Goal: Transaction & Acquisition: Purchase product/service

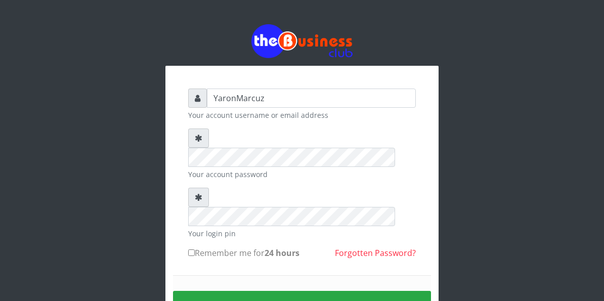
click at [193, 249] on input "Remember me for 24 hours" at bounding box center [191, 252] width 7 height 7
checkbox input "true"
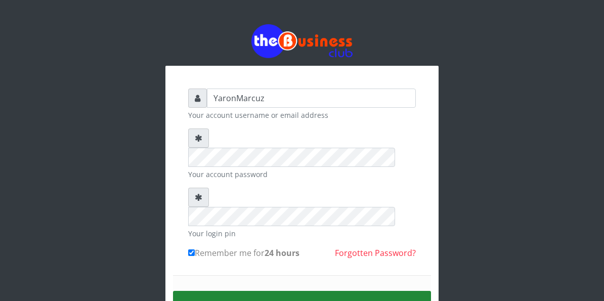
click at [271, 291] on button "Sign in" at bounding box center [302, 304] width 258 height 26
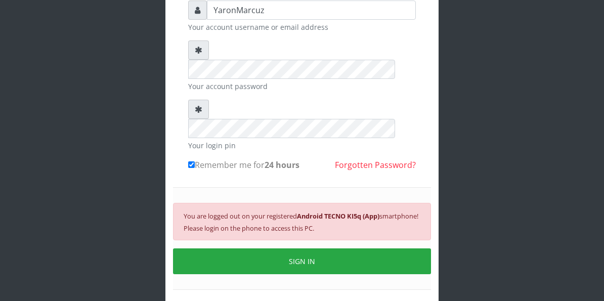
scroll to position [89, 0]
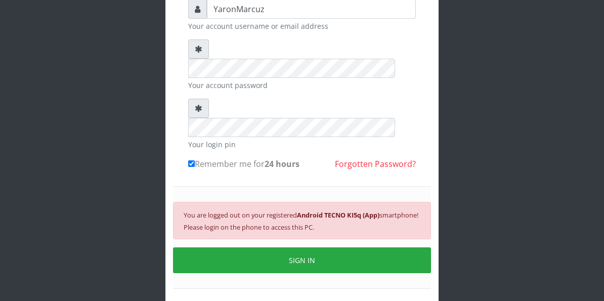
click at [273, 247] on button "SIGN IN" at bounding box center [302, 260] width 258 height 26
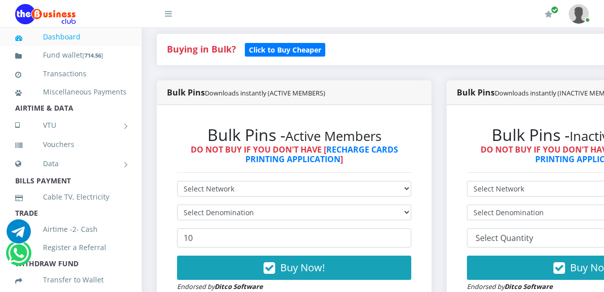
scroll to position [253, 0]
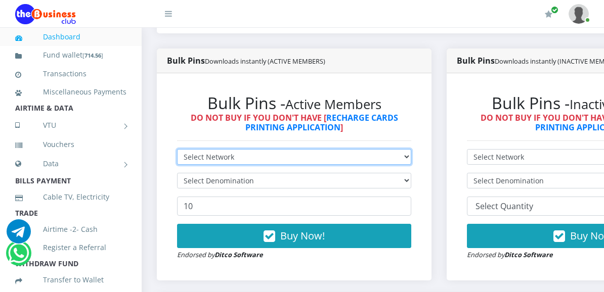
click at [255, 153] on select "Select Network MTN Globacom 9Mobile Airtel" at bounding box center [294, 157] width 234 height 16
select select "MTN"
click at [177, 149] on select "Select Network MTN Globacom 9Mobile Airtel" at bounding box center [294, 157] width 234 height 16
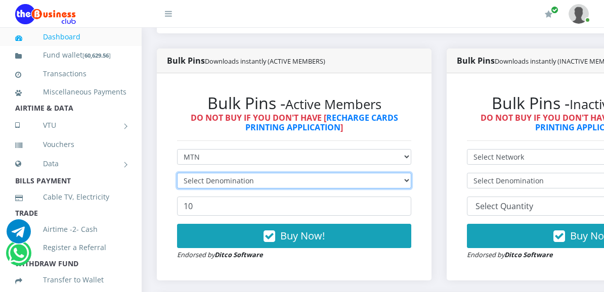
click at [280, 173] on select "Select Denomination" at bounding box center [294, 181] width 234 height 16
click at [411, 174] on select "Select Denomination" at bounding box center [294, 181] width 234 height 16
click at [411, 173] on select "Select Denomination" at bounding box center [294, 181] width 234 height 16
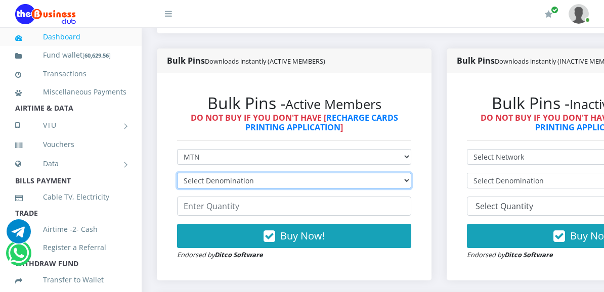
drag, startPoint x: 407, startPoint y: 164, endPoint x: 410, endPoint y: 170, distance: 6.1
click at [408, 173] on select "Select Denomination MTN NGN100 - ₦96.99 MTN NGN200 - ₦193.98 MTN NGN400 - ₦387.…" at bounding box center [294, 181] width 234 height 16
click at [410, 173] on select "Select Denomination MTN NGN100 - ₦96.99 MTN NGN200 - ₦193.98 MTN NGN400 - ₦387.…" at bounding box center [294, 181] width 234 height 16
click at [177, 173] on select "Select Denomination MTN NGN100 - ₦96.99 MTN NGN200 - ₦193.98 MTN NGN400 - ₦387.…" at bounding box center [294, 181] width 234 height 16
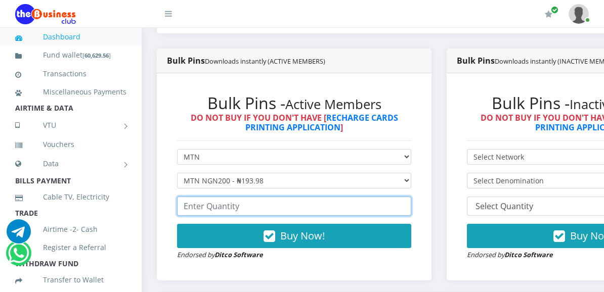
click at [214, 197] on input "number" at bounding box center [294, 206] width 234 height 19
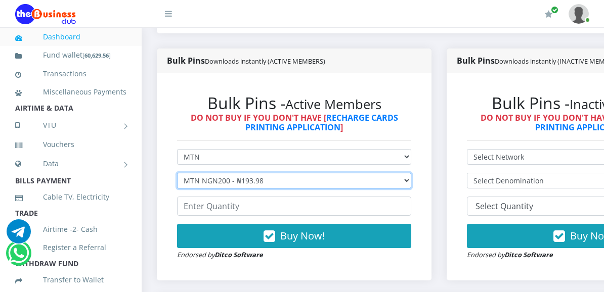
click at [260, 173] on select "Select Denomination MTN NGN100 - ₦96.99 MTN NGN200 - ₦193.98 MTN NGN400 - ₦387.…" at bounding box center [294, 181] width 234 height 16
select select "484.95-500"
click at [177, 173] on select "Select Denomination MTN NGN100 - ₦96.99 MTN NGN200 - ₦193.98 MTN NGN400 - ₦387.…" at bounding box center [294, 181] width 234 height 16
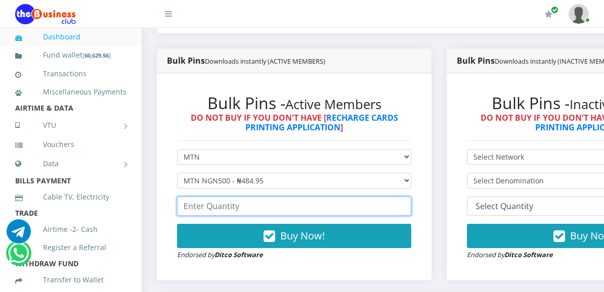
click at [206, 202] on input "number" at bounding box center [294, 206] width 234 height 19
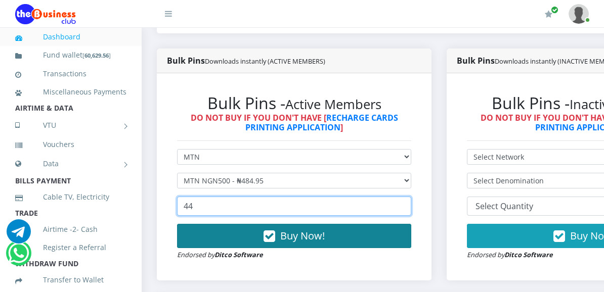
type input "44"
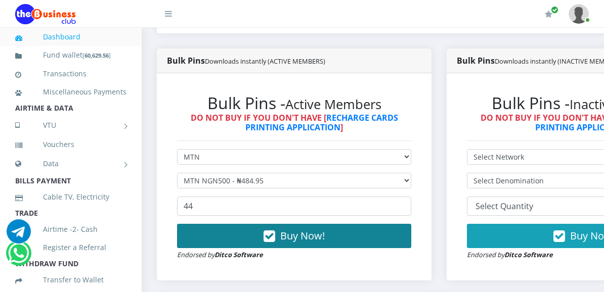
click at [235, 228] on button "Buy Now!" at bounding box center [294, 236] width 234 height 24
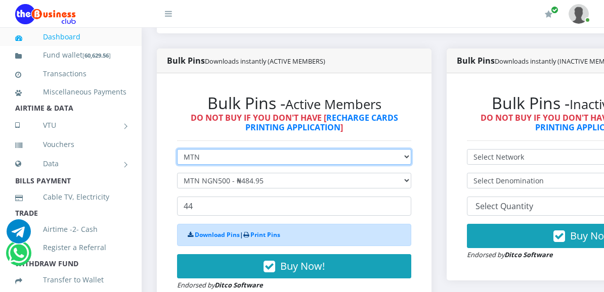
click at [224, 149] on select "Select Network MTN Globacom 9Mobile Airtel" at bounding box center [294, 157] width 234 height 16
select select "Airtel"
click at [177, 149] on select "Select Network MTN Globacom 9Mobile Airtel" at bounding box center [294, 157] width 234 height 16
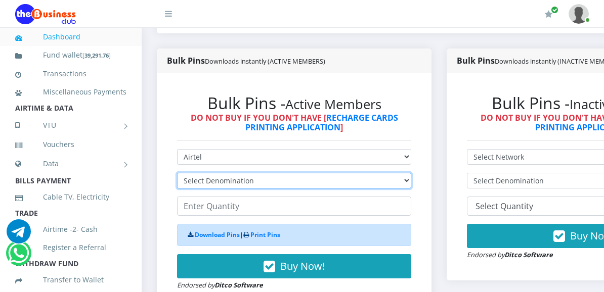
click at [220, 173] on select "Select Denomination Airtel NGN100 - ₦96.38 Airtel NGN200 - ₦192.76 Airtel NGN50…" at bounding box center [294, 181] width 234 height 16
select select "481.9-500"
click at [177, 173] on select "Select Denomination Airtel NGN100 - ₦96.38 Airtel NGN200 - ₦192.76 Airtel NGN50…" at bounding box center [294, 181] width 234 height 16
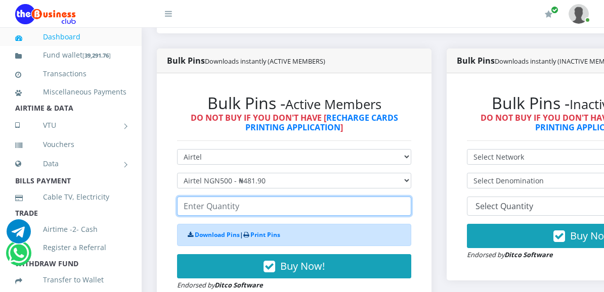
click at [213, 203] on input "number" at bounding box center [294, 206] width 234 height 19
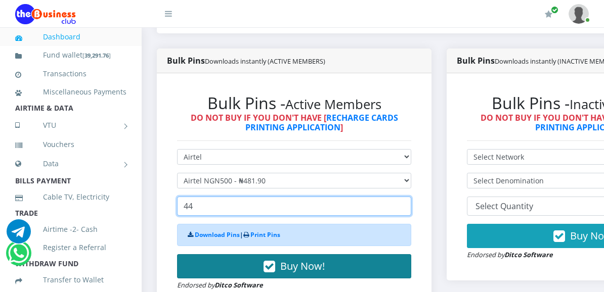
type input "44"
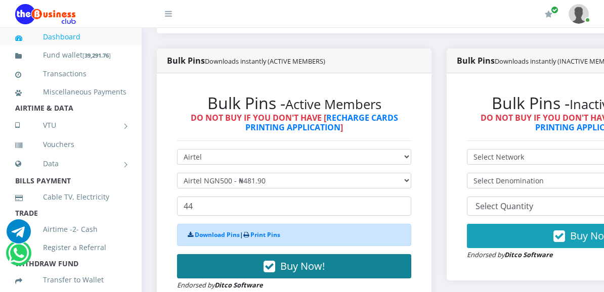
click at [215, 255] on button "Buy Now!" at bounding box center [294, 267] width 234 height 24
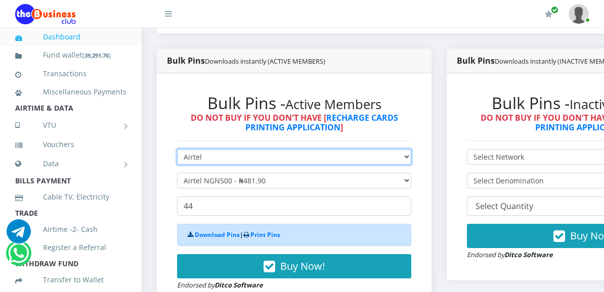
click at [249, 149] on select "Select Network MTN Globacom 9Mobile Airtel" at bounding box center [294, 157] width 234 height 16
select select "MTN"
click at [177, 149] on select "Select Network MTN Globacom 9Mobile Airtel" at bounding box center [294, 157] width 234 height 16
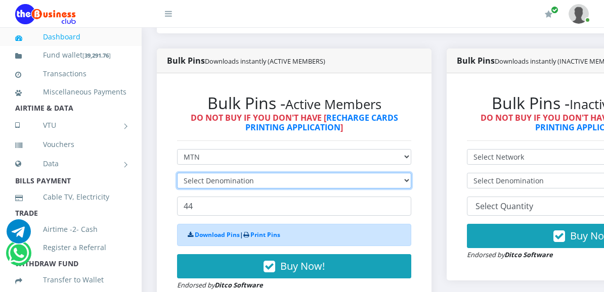
click at [224, 173] on select "Select Denomination" at bounding box center [294, 181] width 234 height 16
select select "193.98-200"
click at [177, 173] on select "Select Denomination MTN NGN100 - ₦96.99 MTN NGN200 - ₦193.98 MTN NGN400 - ₦387.…" at bounding box center [294, 181] width 234 height 16
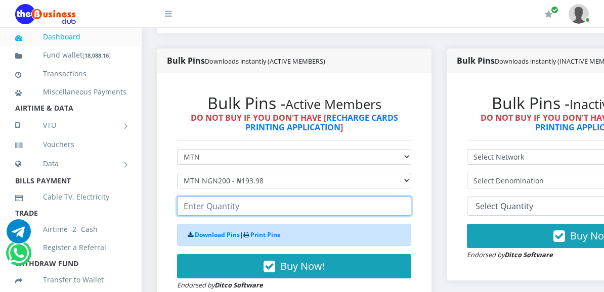
click at [248, 203] on input "number" at bounding box center [294, 206] width 234 height 19
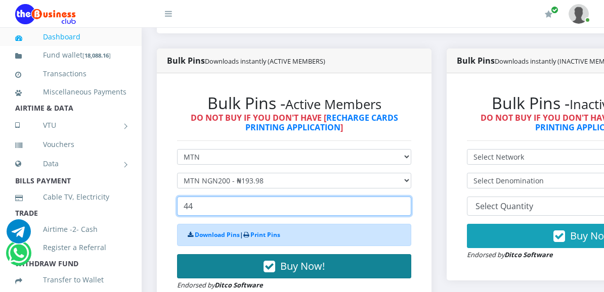
type input "4"
type input "88"
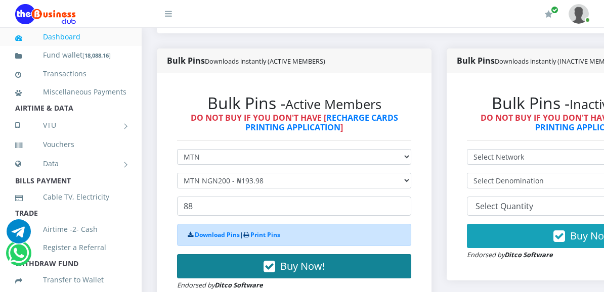
click at [240, 258] on button "Buy Now!" at bounding box center [294, 267] width 234 height 24
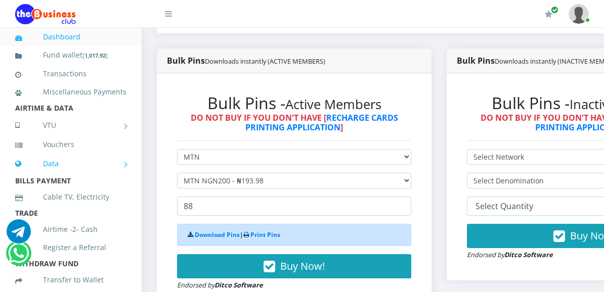
click at [57, 151] on link "Data" at bounding box center [70, 163] width 111 height 25
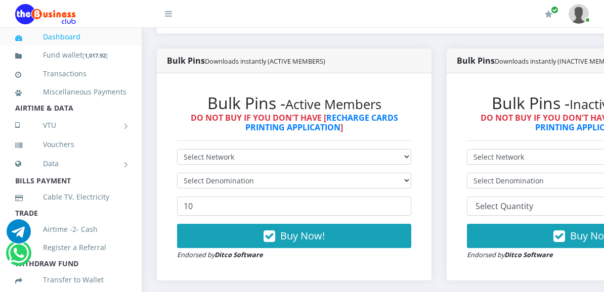
scroll to position [253, 0]
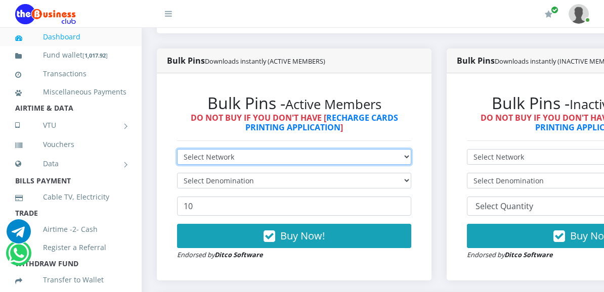
click at [275, 151] on select "Select Network MTN Globacom 9Mobile Airtel" at bounding box center [294, 157] width 234 height 16
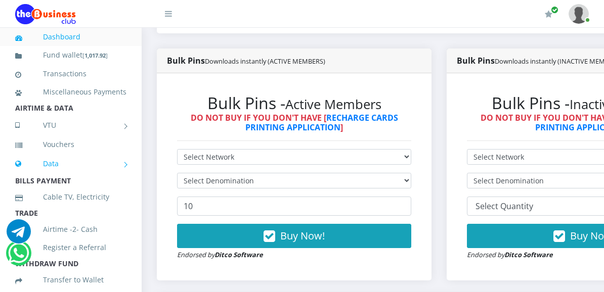
click at [109, 177] on link "Data" at bounding box center [70, 163] width 111 height 25
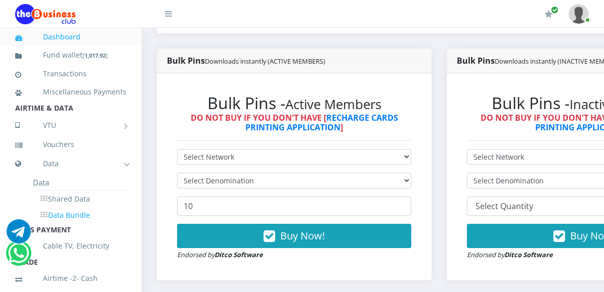
click at [63, 224] on link "Data Bundle" at bounding box center [80, 215] width 94 height 17
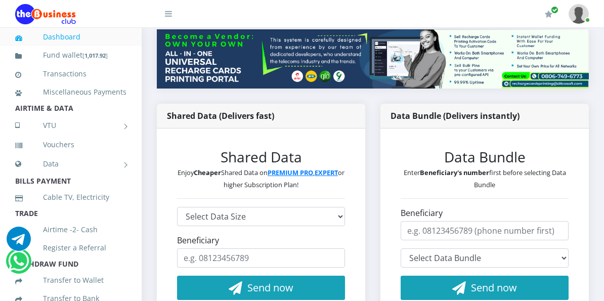
scroll to position [152, 0]
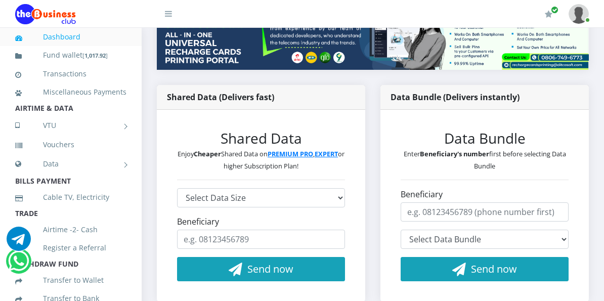
click at [346, 183] on div "Shared Data Enjoy Cheaper Shared Data on PREMIUM PRO , EXPERT or higher Subscri…" at bounding box center [261, 206] width 188 height 172
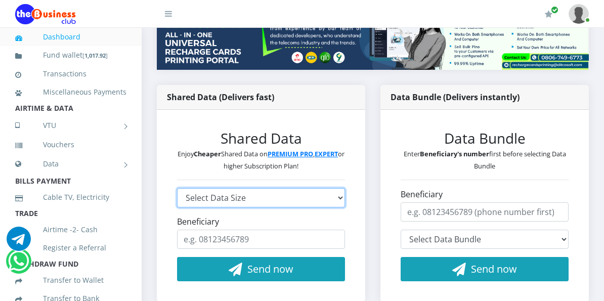
drag, startPoint x: 336, startPoint y: 186, endPoint x: 384, endPoint y: 183, distance: 47.7
click at [336, 188] on select "Select Data Size GLO 2.9GB - ₦960 GLO 4.1GB - ₦1,440 GLO 5.8GB - ₦1,920 GLO 7.7…" at bounding box center [261, 197] width 168 height 19
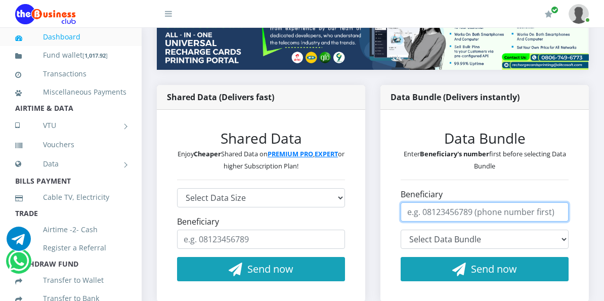
click at [524, 202] on input "Beneficiary" at bounding box center [485, 211] width 168 height 19
type input "08071306442"
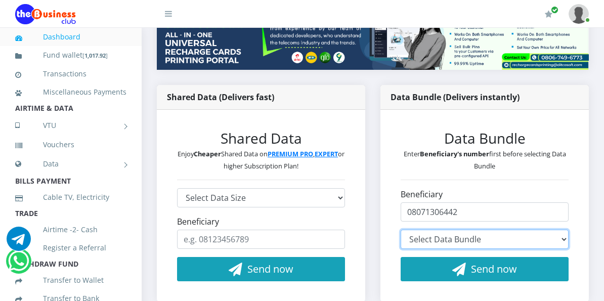
click at [495, 230] on select "Select Data Bundle" at bounding box center [485, 239] width 168 height 19
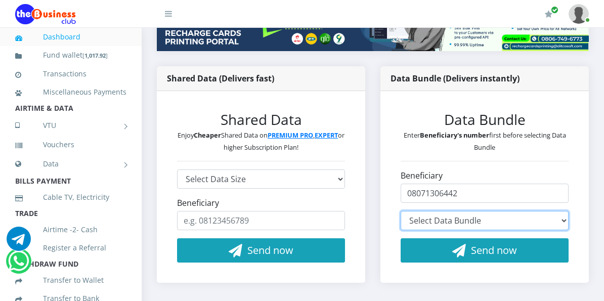
scroll to position [202, 0]
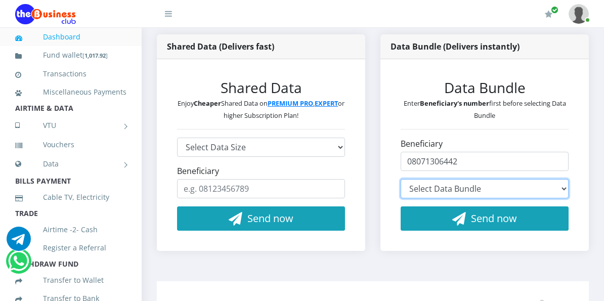
click at [562, 179] on select "Select Data Bundle GLO 45MB - ₦48.55 (1 Day) GLO 100MB + 5MB Night - ₦97.10 (1 …" at bounding box center [485, 188] width 168 height 19
select select "GL114*450.00"
click at [401, 179] on select "Select Data Bundle GLO 45MB - ₦48.55 (1 Day) GLO 100MB + 5MB Night - ₦97.10 (1 …" at bounding box center [485, 188] width 168 height 19
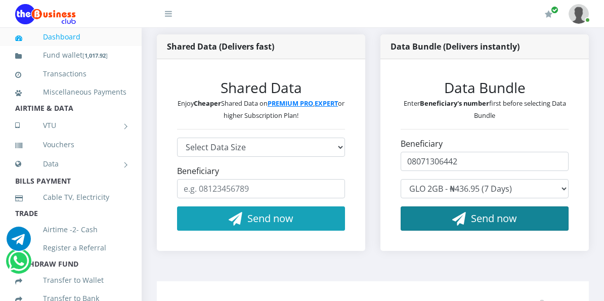
click at [465, 206] on button "Send now" at bounding box center [485, 218] width 168 height 24
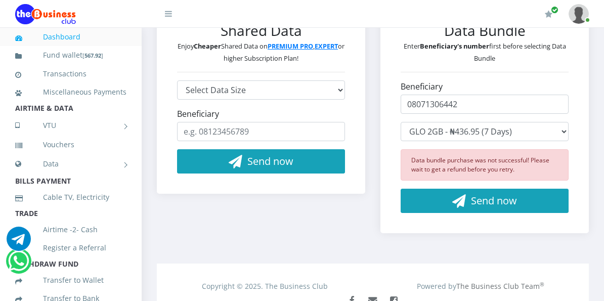
scroll to position [307, 0]
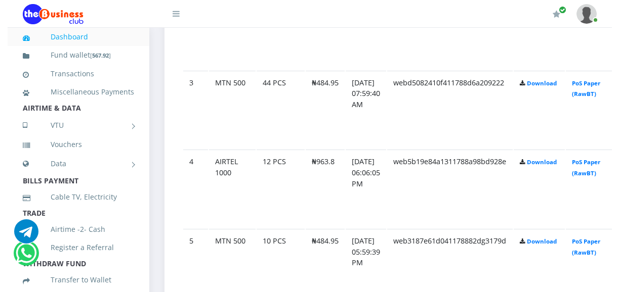
scroll to position [675, 0]
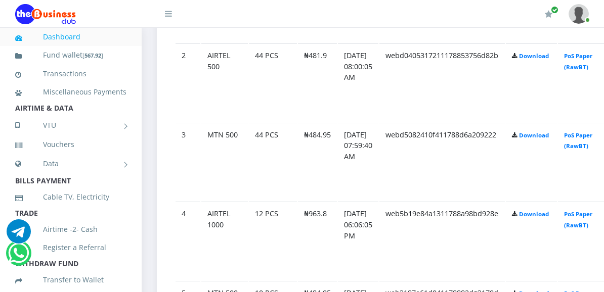
click at [435, 173] on td "webd5082410f411788d6a209222" at bounding box center [441, 162] width 125 height 78
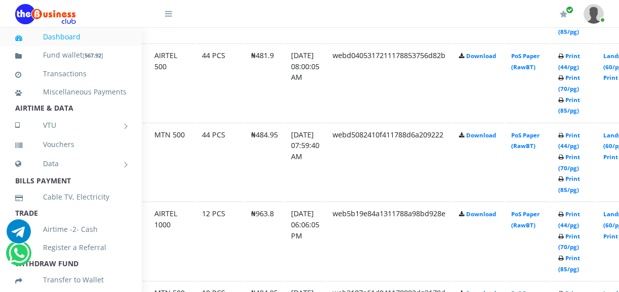
scroll to position [675, 54]
click at [579, 132] on link "Print (44/pg)" at bounding box center [568, 141] width 22 height 19
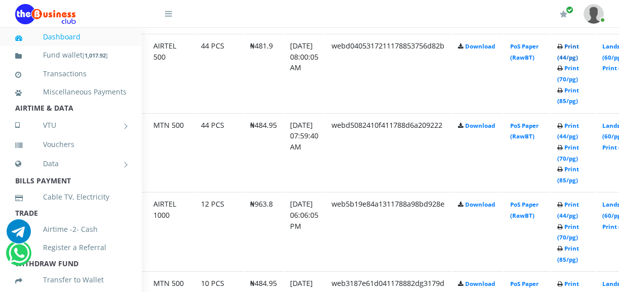
click at [579, 43] on link "Print (44/pg)" at bounding box center [568, 52] width 22 height 19
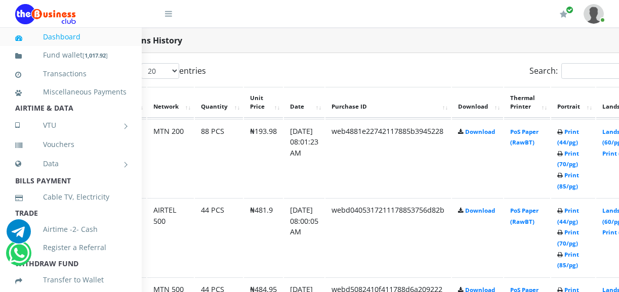
scroll to position [525, 54]
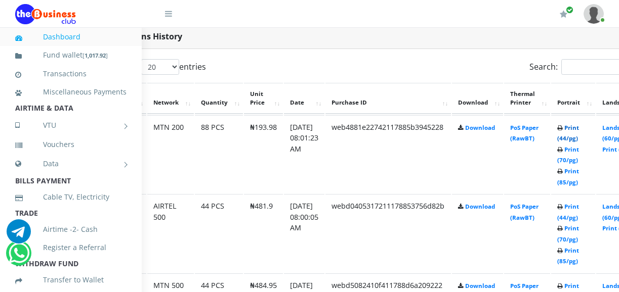
click at [579, 124] on link "Print (44/pg)" at bounding box center [568, 133] width 22 height 19
